Goal: Task Accomplishment & Management: Manage account settings

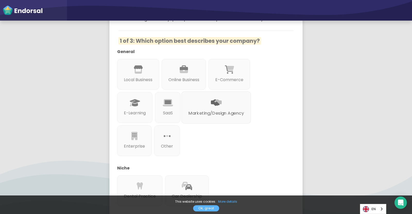
scroll to position [70, 0]
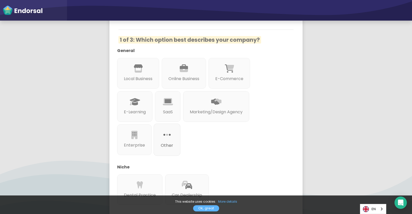
click at [167, 135] on icon at bounding box center [166, 134] width 7 height 9
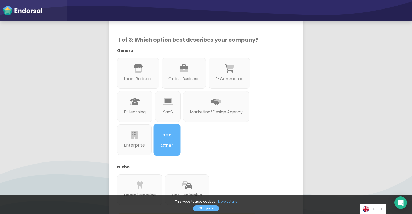
scroll to position [178, 0]
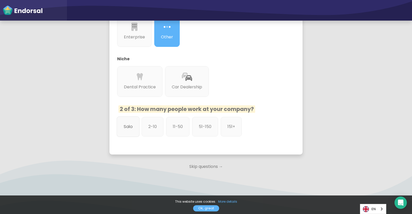
click at [132, 126] on p "Solo" at bounding box center [128, 126] width 9 height 6
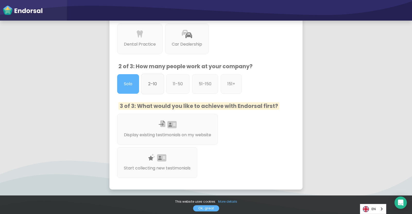
scroll to position [225, 0]
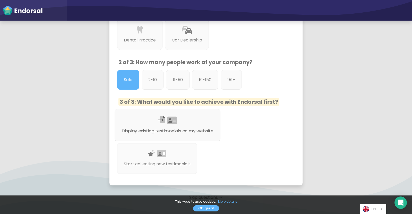
click at [142, 129] on p "Display existing testimonials on my website" at bounding box center [168, 131] width 92 height 6
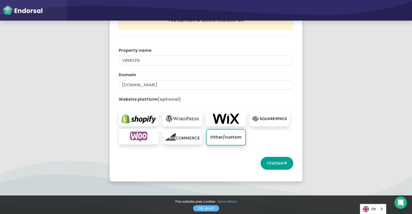
scroll to position [91, 0]
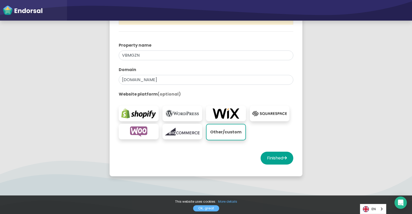
click at [187, 113] on img at bounding box center [182, 113] width 35 height 10
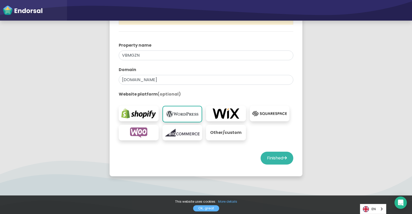
click at [271, 153] on button "Finished" at bounding box center [276, 158] width 33 height 13
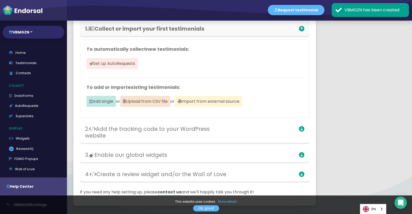
scroll to position [49, 0]
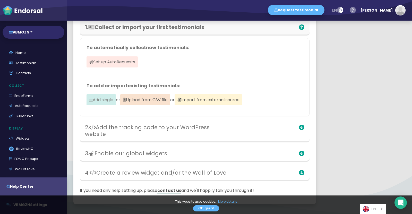
click at [98, 97] on span "Add single" at bounding box center [100, 99] width 29 height 11
click at [130, 64] on span "Set up AutoRequests" at bounding box center [111, 61] width 51 height 11
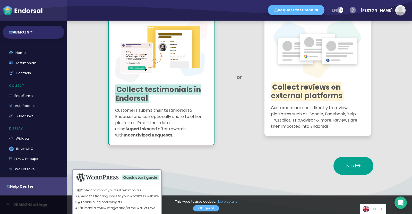
scroll to position [69, 0]
click at [159, 101] on h2 "Collect testimonials in Endorsal" at bounding box center [161, 93] width 92 height 17
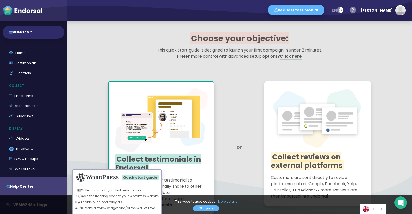
scroll to position [83, 0]
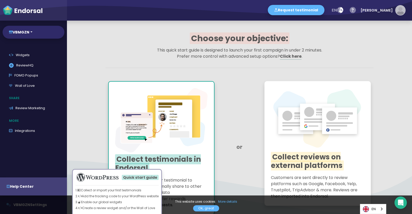
click at [397, 9] on img "button" at bounding box center [399, 10] width 9 height 9
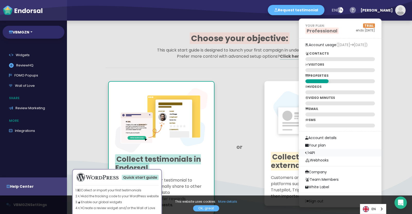
click at [347, 149] on link "API" at bounding box center [340, 152] width 82 height 7
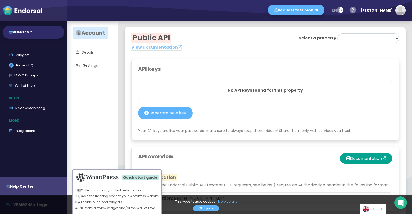
select select "68b28688ee38af28987ef868"
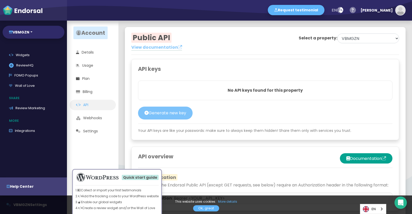
click at [161, 109] on button "Generate new key" at bounding box center [165, 113] width 55 height 13
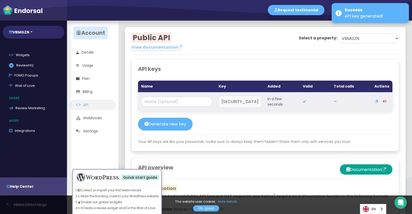
click at [377, 99] on button "button" at bounding box center [376, 101] width 8 height 13
